Goal: Transaction & Acquisition: Book appointment/travel/reservation

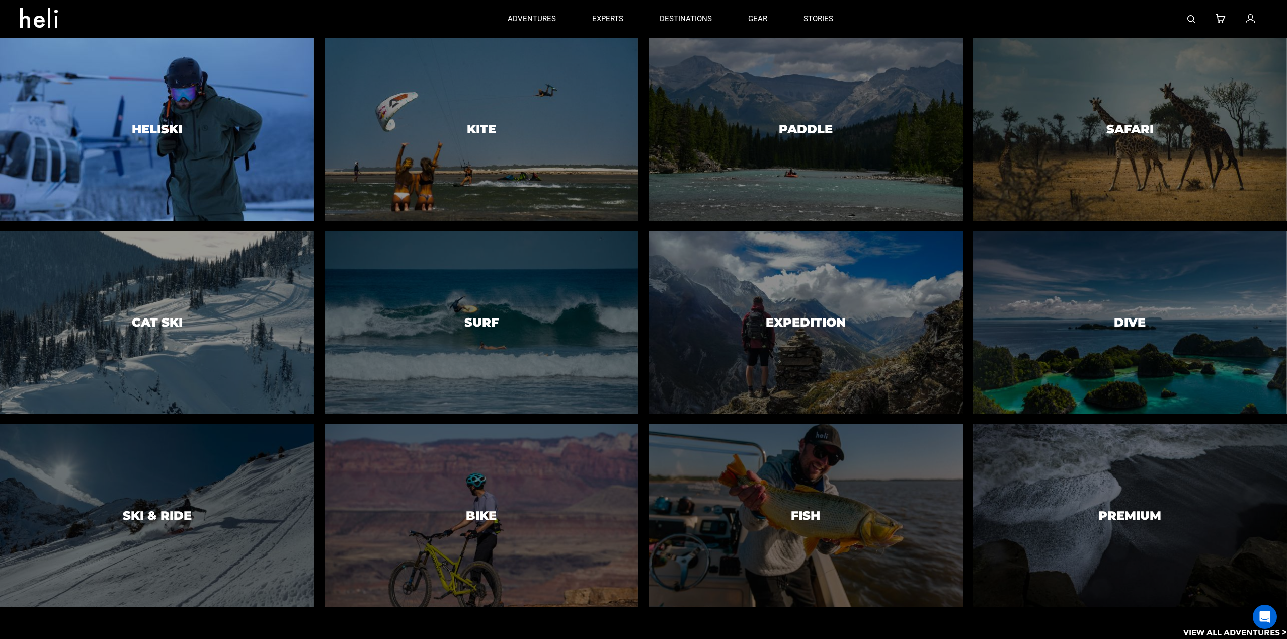
click at [232, 159] on div at bounding box center [157, 129] width 320 height 187
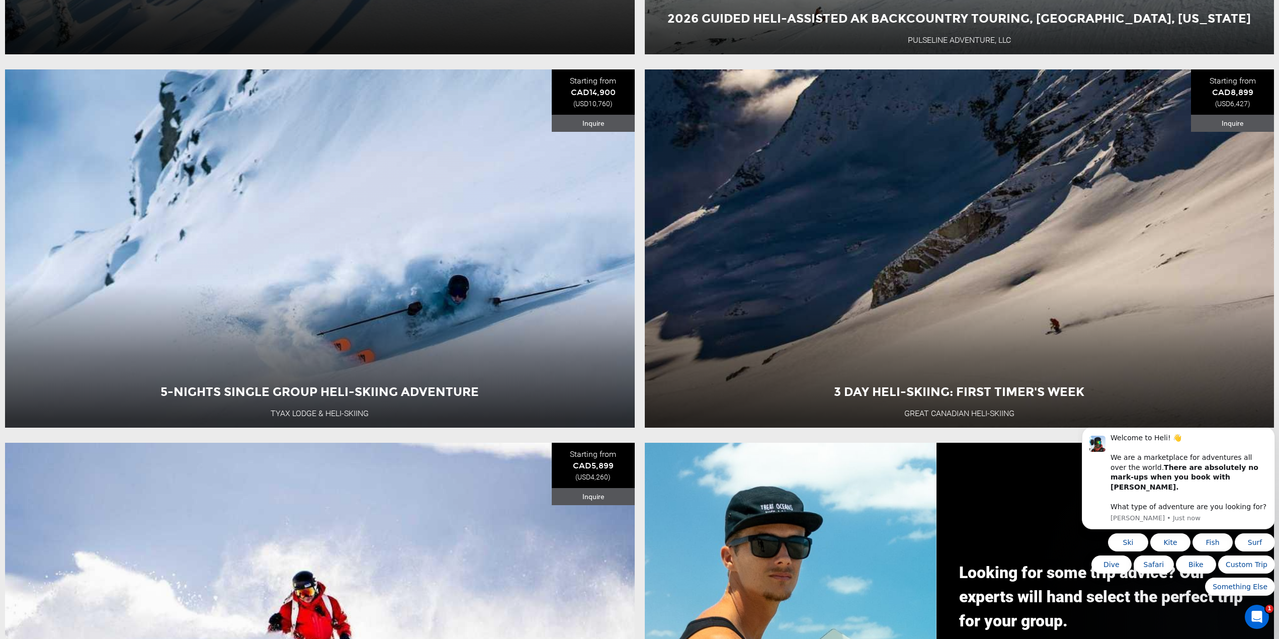
scroll to position [1308, 0]
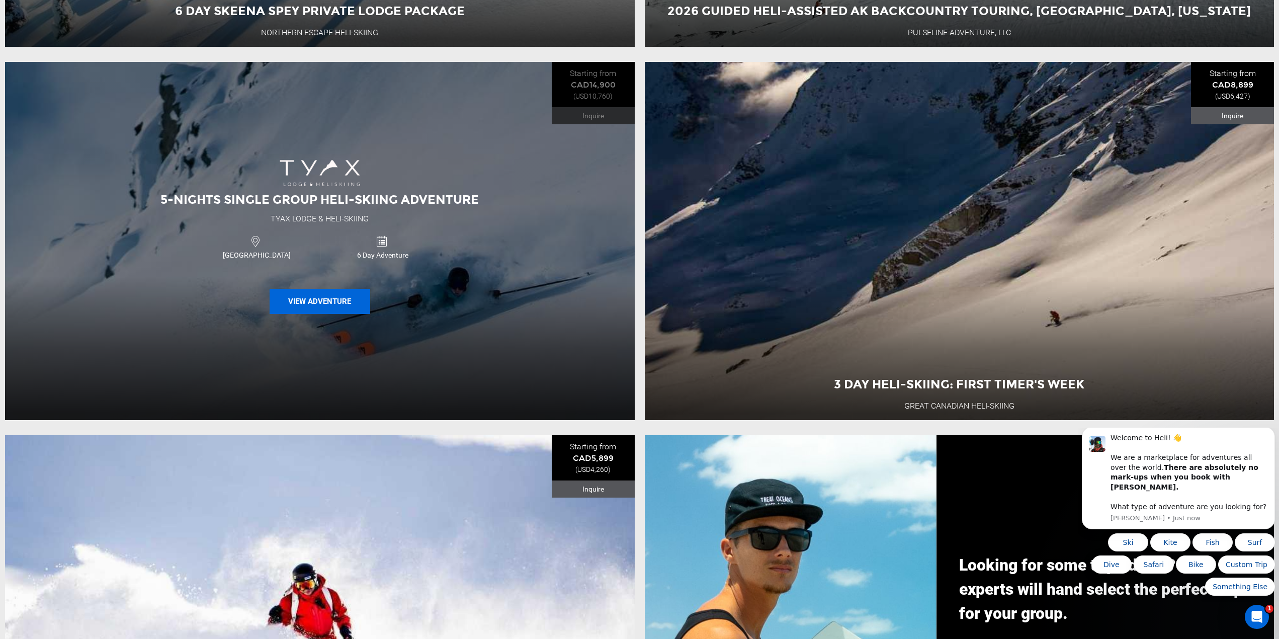
click at [315, 306] on button "View Adventure" at bounding box center [320, 301] width 101 height 25
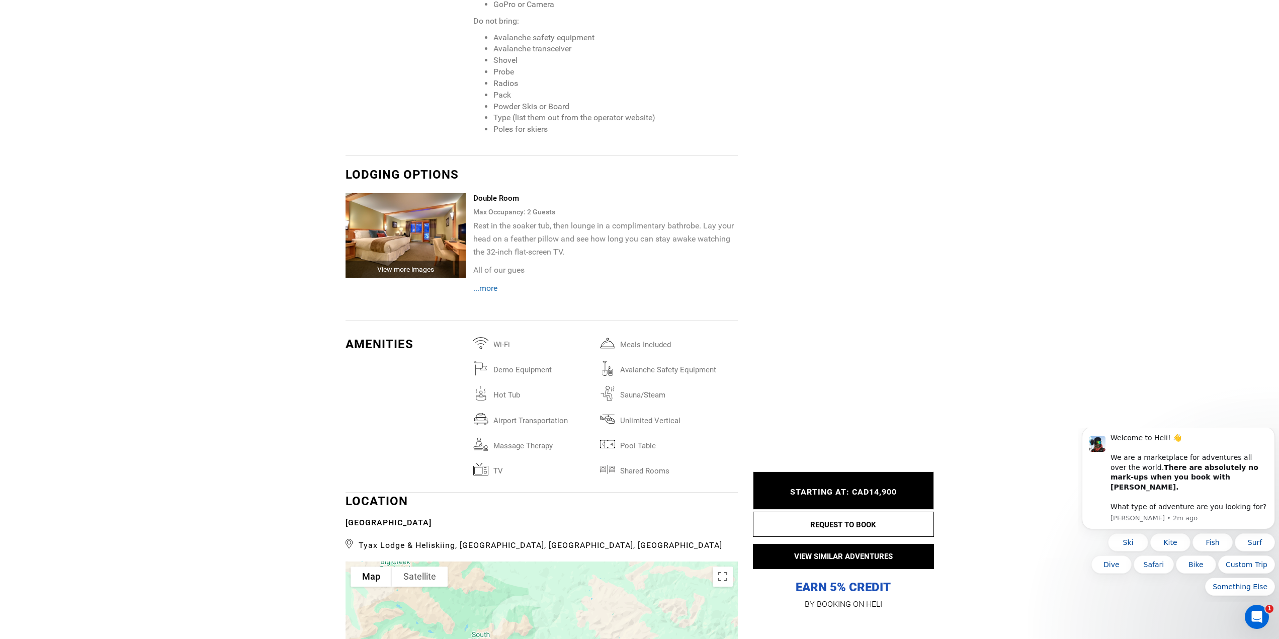
scroll to position [2264, 0]
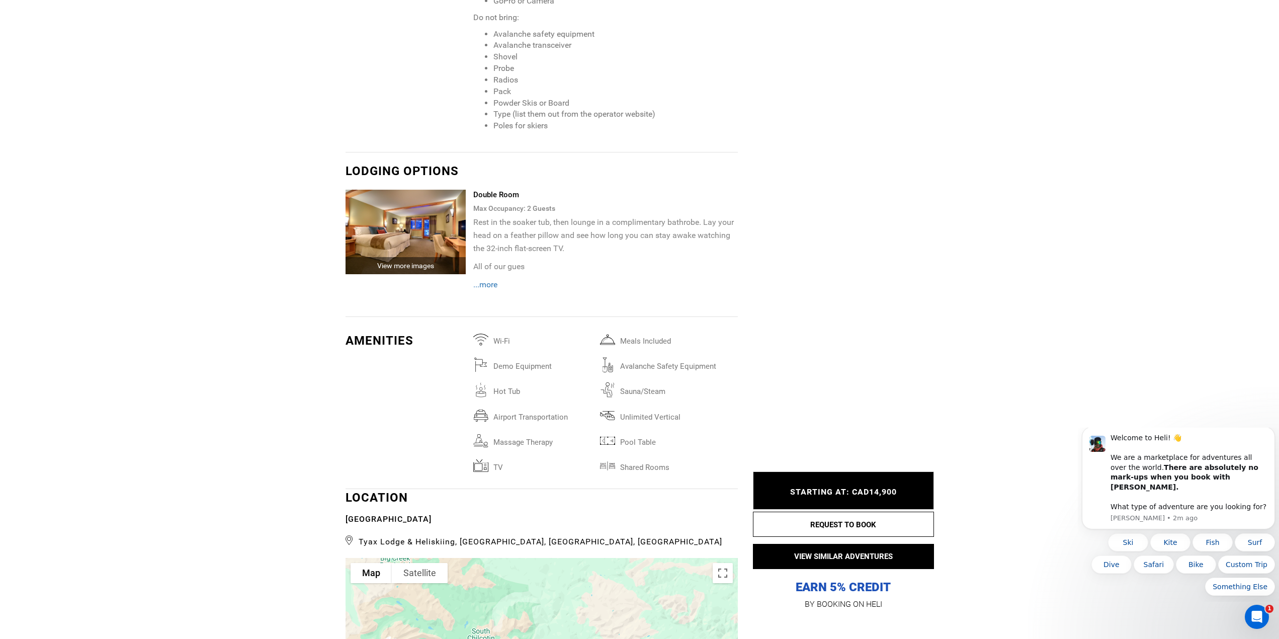
click at [491, 280] on span "...more" at bounding box center [485, 285] width 24 height 10
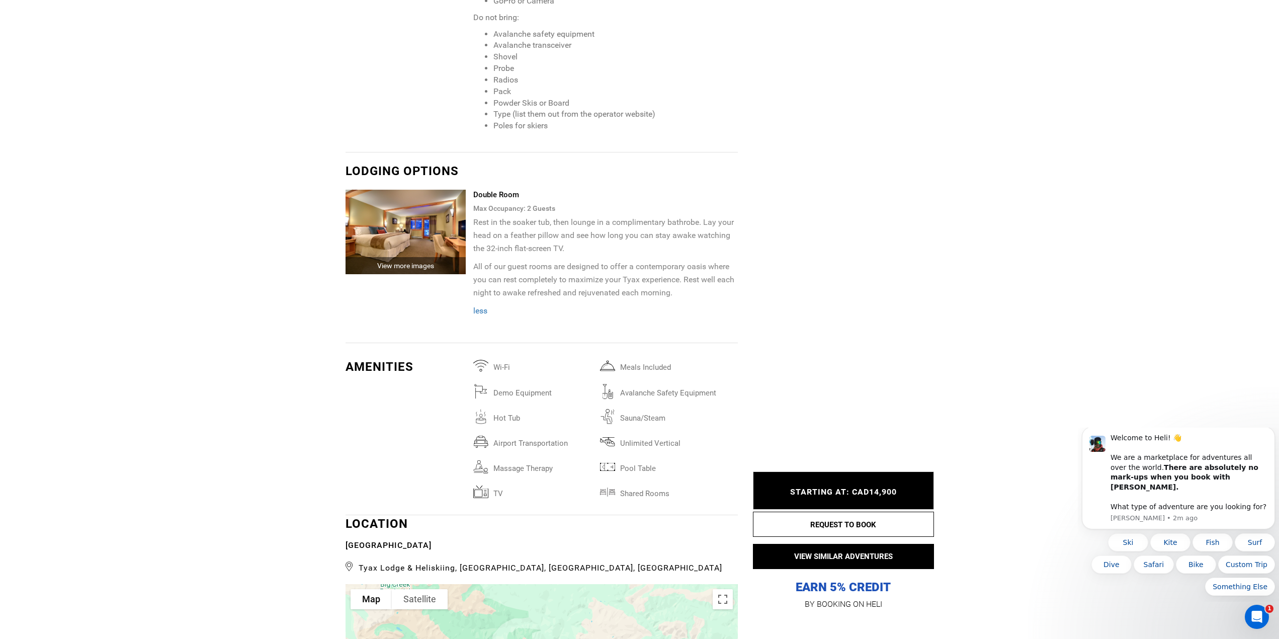
click at [433, 257] on div "View more images" at bounding box center [406, 265] width 121 height 17
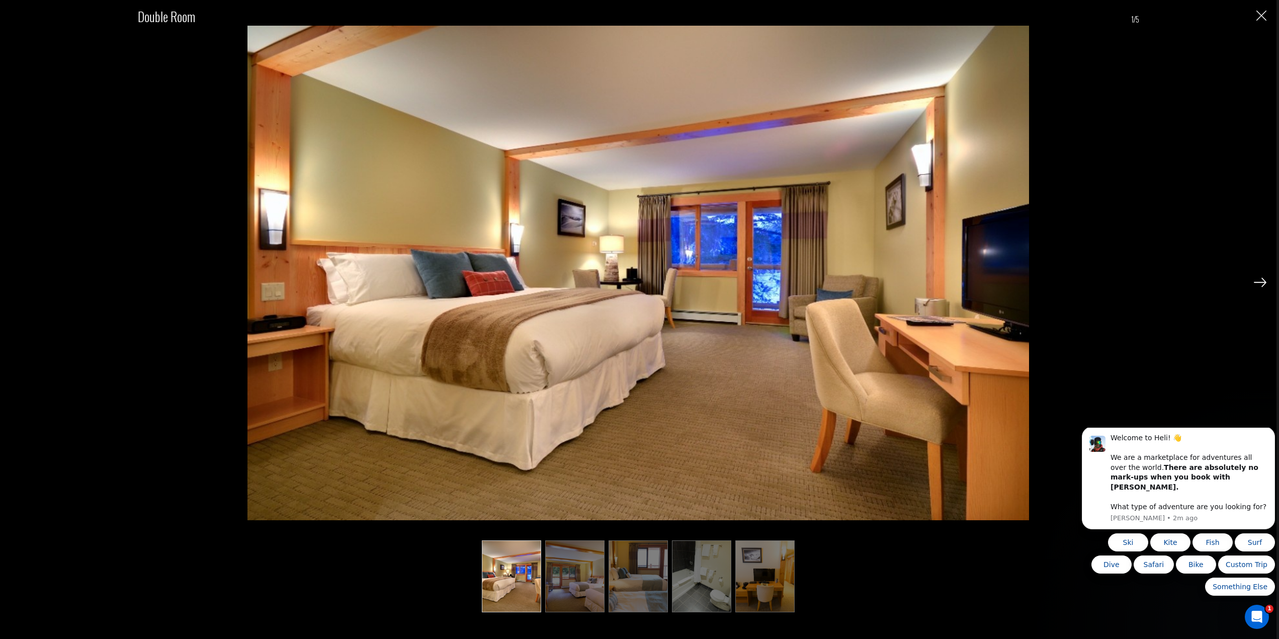
click at [1258, 284] on img at bounding box center [1260, 282] width 13 height 9
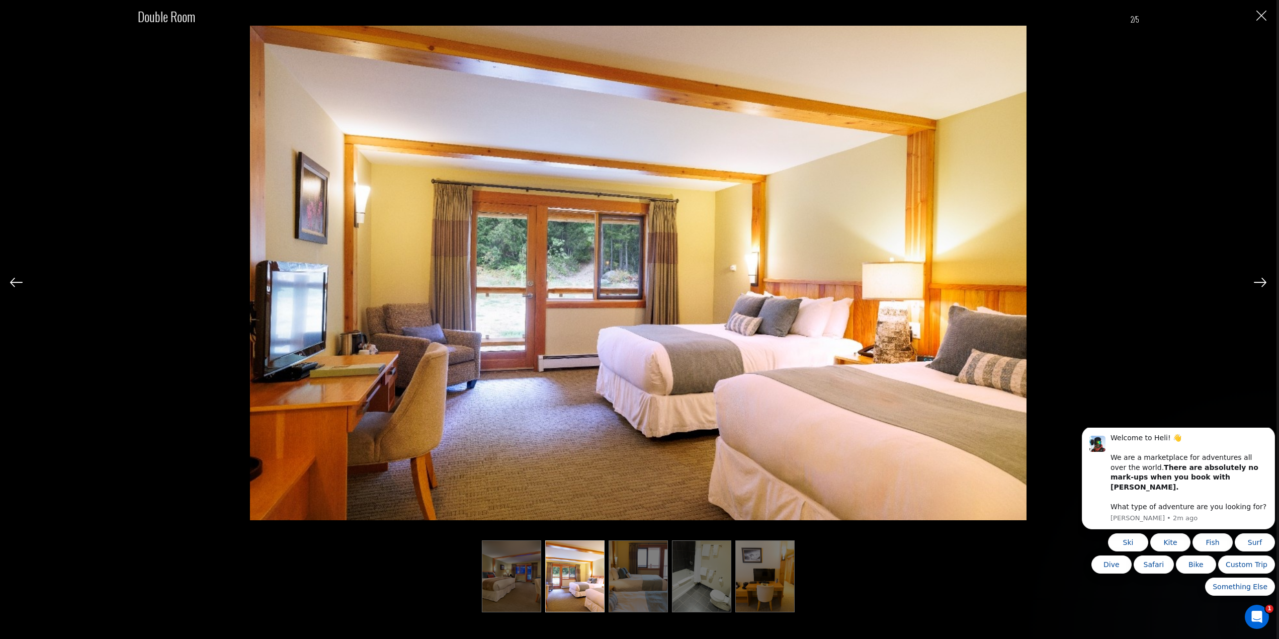
click at [1258, 284] on img at bounding box center [1260, 282] width 13 height 9
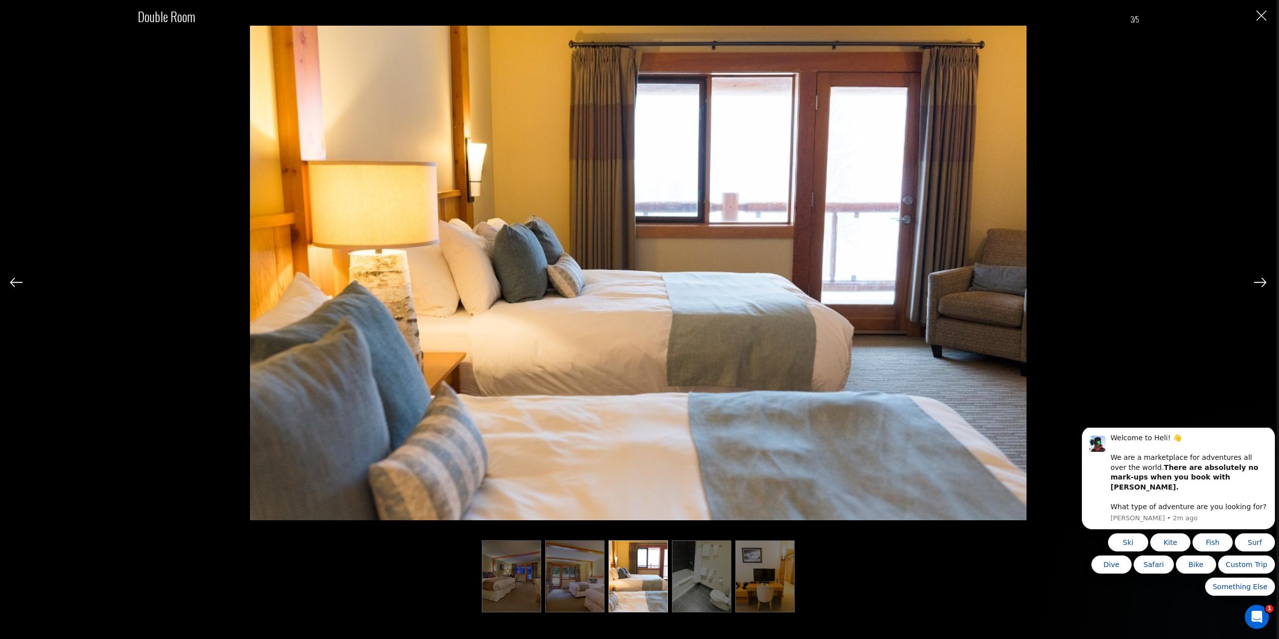
click at [1258, 284] on img at bounding box center [1260, 282] width 13 height 9
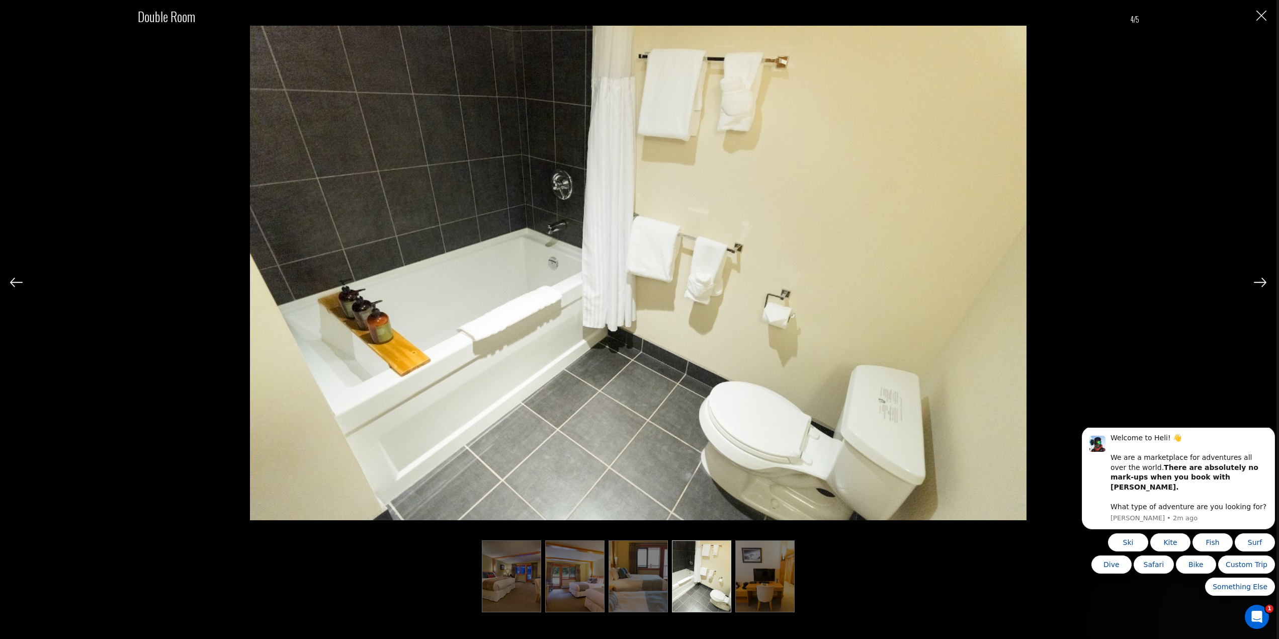
click at [1258, 284] on img at bounding box center [1260, 282] width 13 height 9
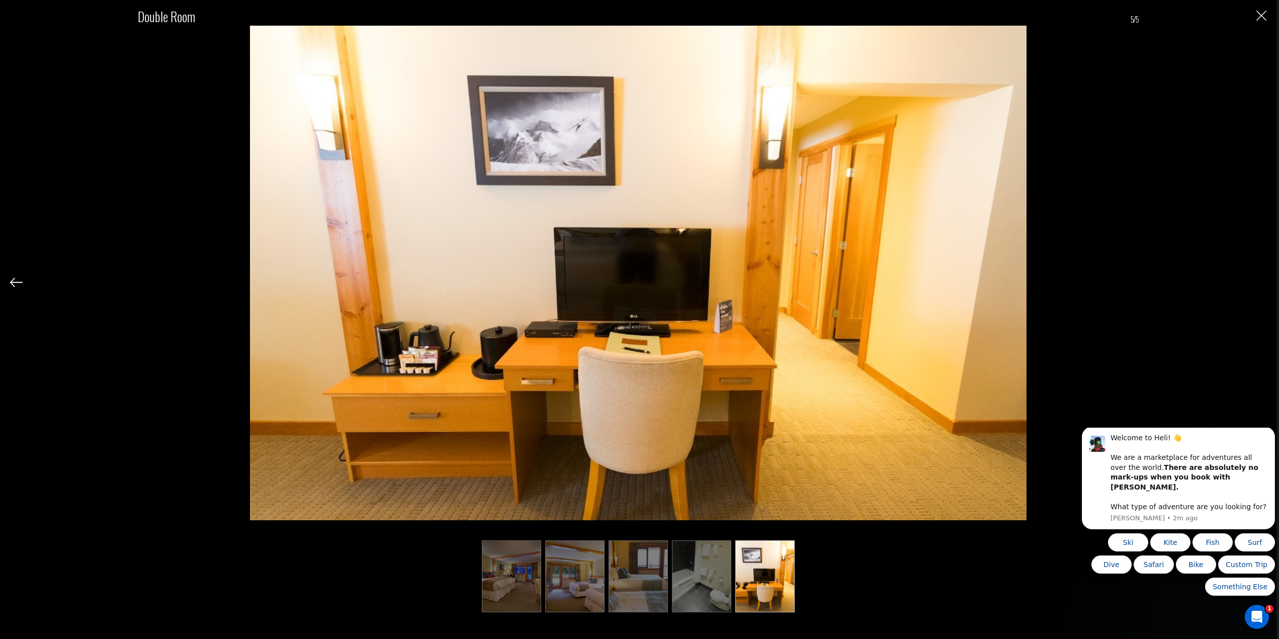
click at [1258, 284] on div "Double Room 5/5" at bounding box center [638, 303] width 1257 height 607
click at [1265, 22] on div "Double Room 5/5" at bounding box center [638, 303] width 1257 height 607
click at [1261, 19] on img "Close" at bounding box center [1262, 16] width 10 height 10
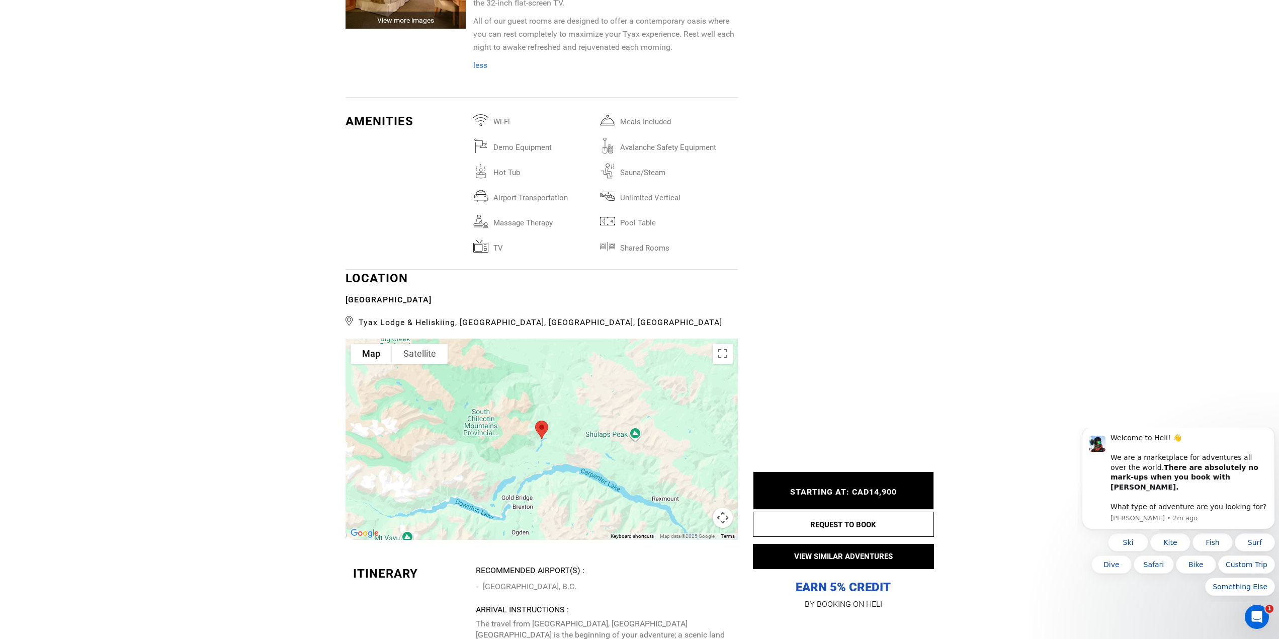
scroll to position [2566, 0]
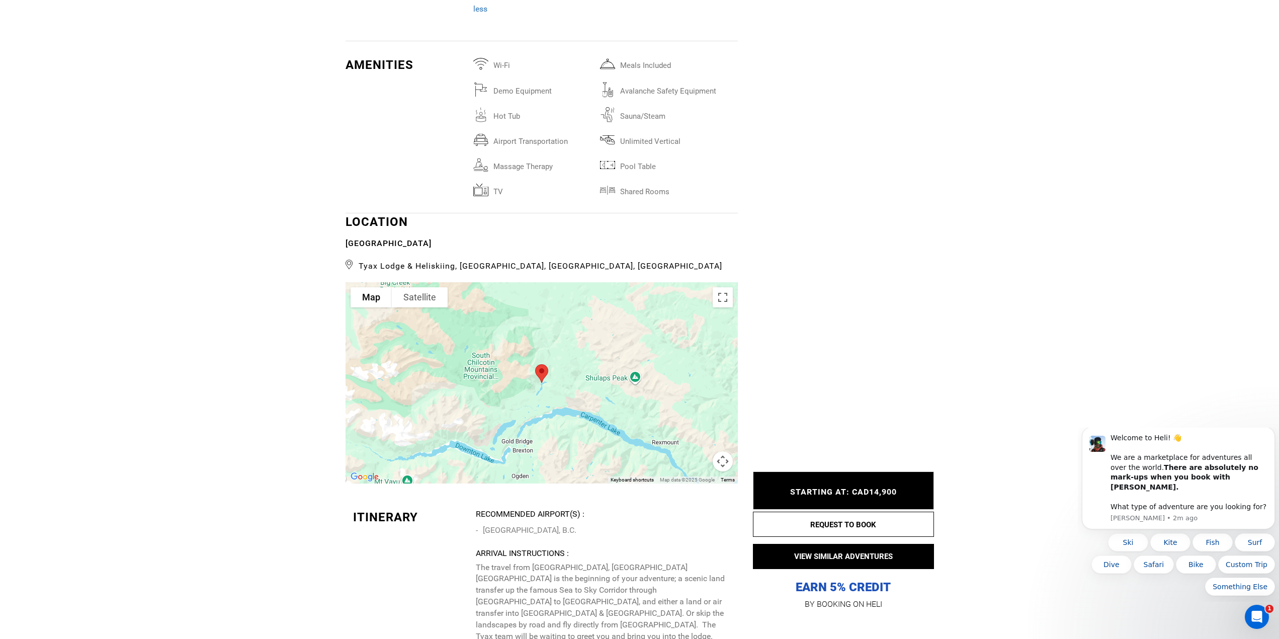
click at [719, 451] on button "Map camera controls" at bounding box center [723, 461] width 20 height 20
click at [722, 287] on button "Toggle fullscreen view" at bounding box center [723, 297] width 20 height 20
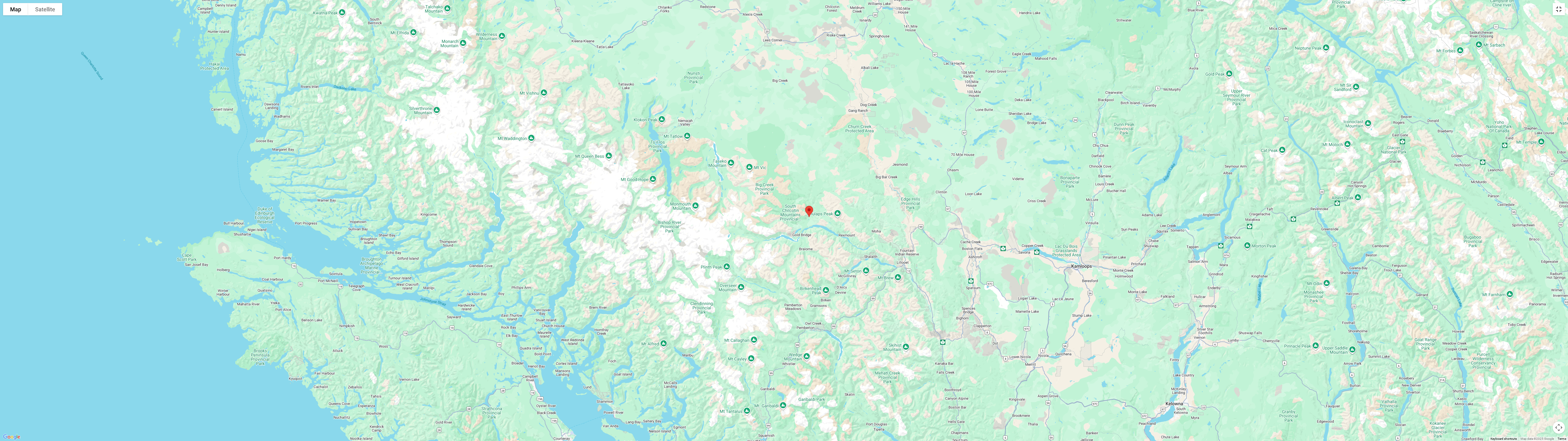
click at [783, 10] on button "Toggle fullscreen view" at bounding box center [1559, 9] width 12 height 12
